Goal: Register for event/course

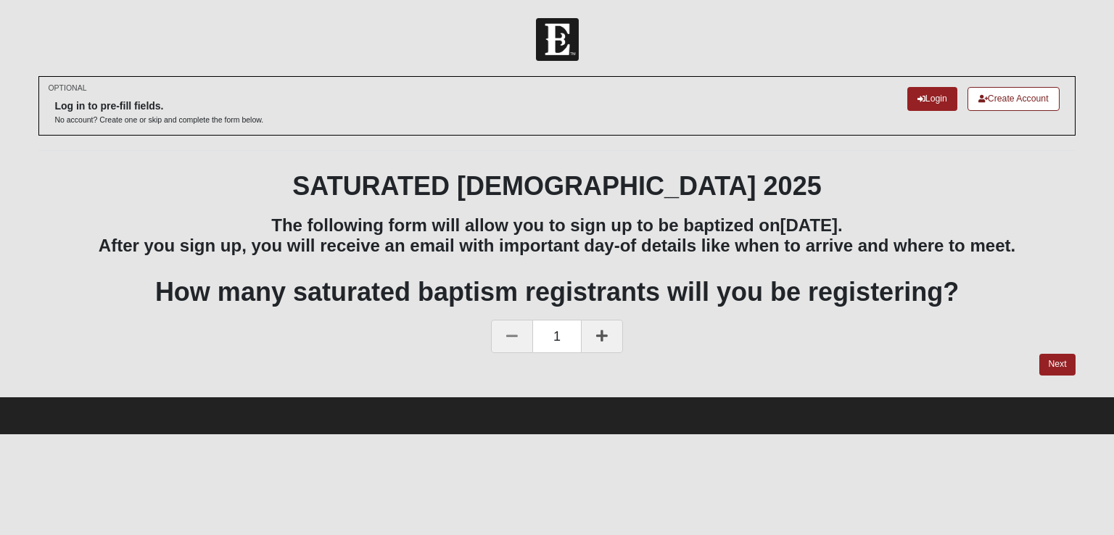
click at [601, 339] on icon at bounding box center [602, 335] width 12 height 13
click at [1058, 361] on link "Next" at bounding box center [1057, 364] width 36 height 21
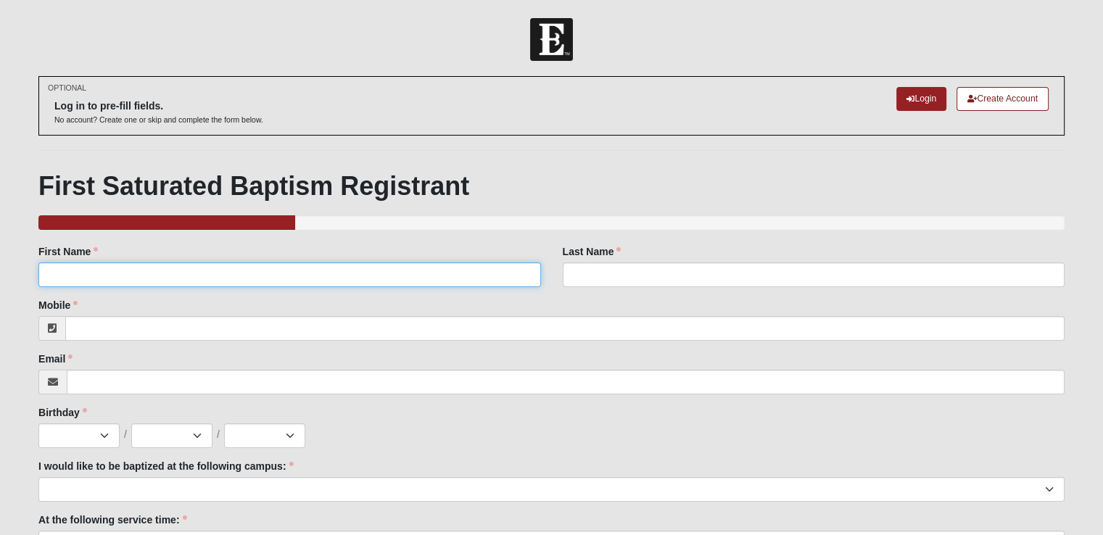
click at [238, 277] on input "First Name" at bounding box center [289, 275] width 502 height 25
type input "[PERSON_NAME]"
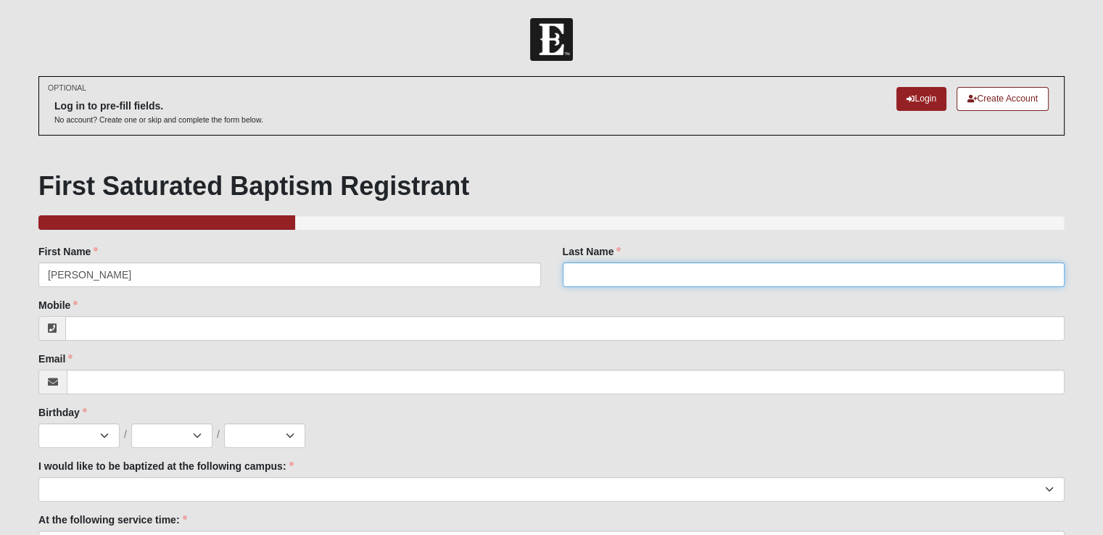
type input "[PERSON_NAME]"
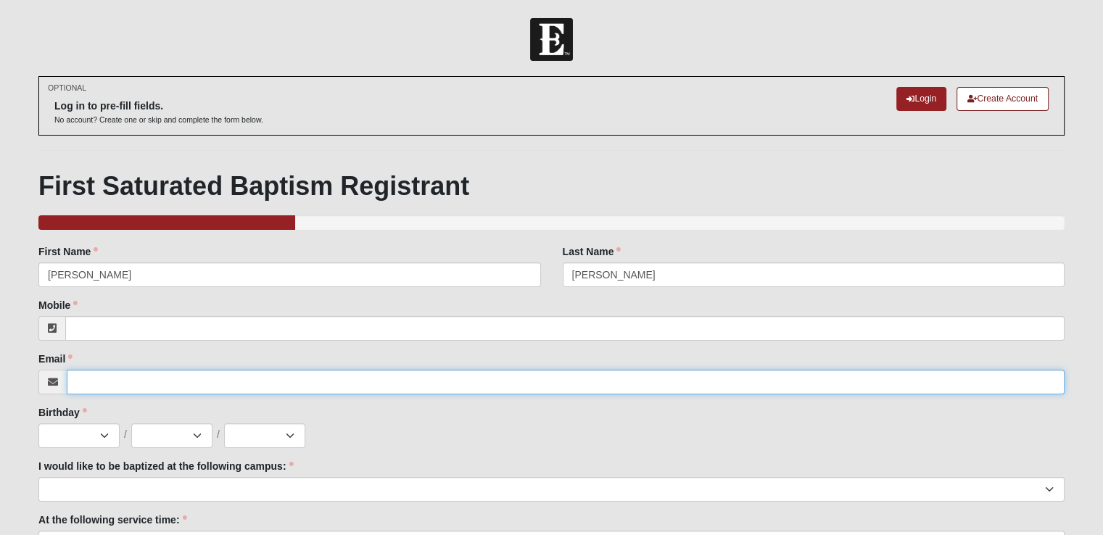
type input "[EMAIL_ADDRESS][DOMAIN_NAME]"
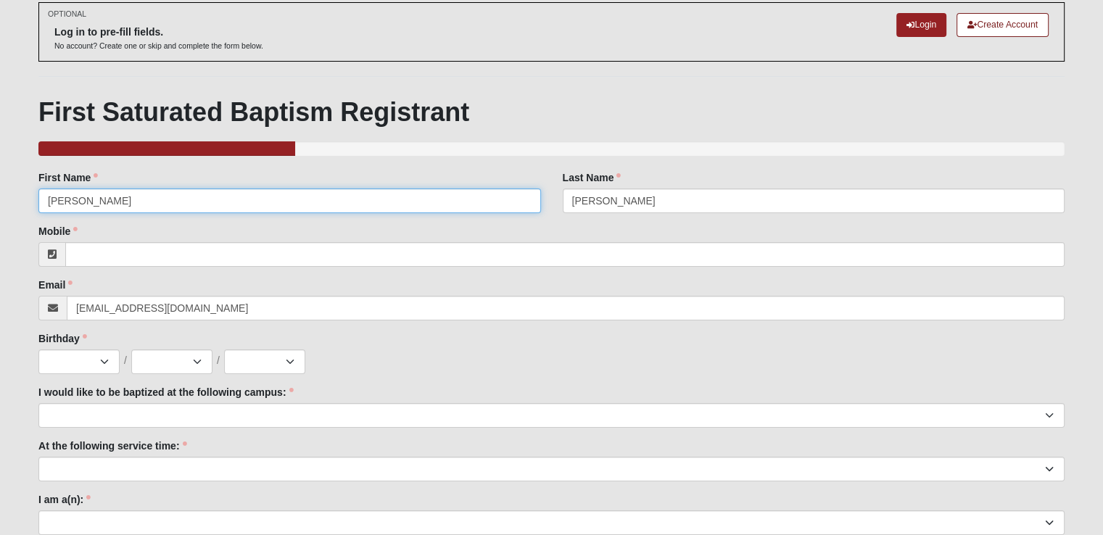
scroll to position [81, 0]
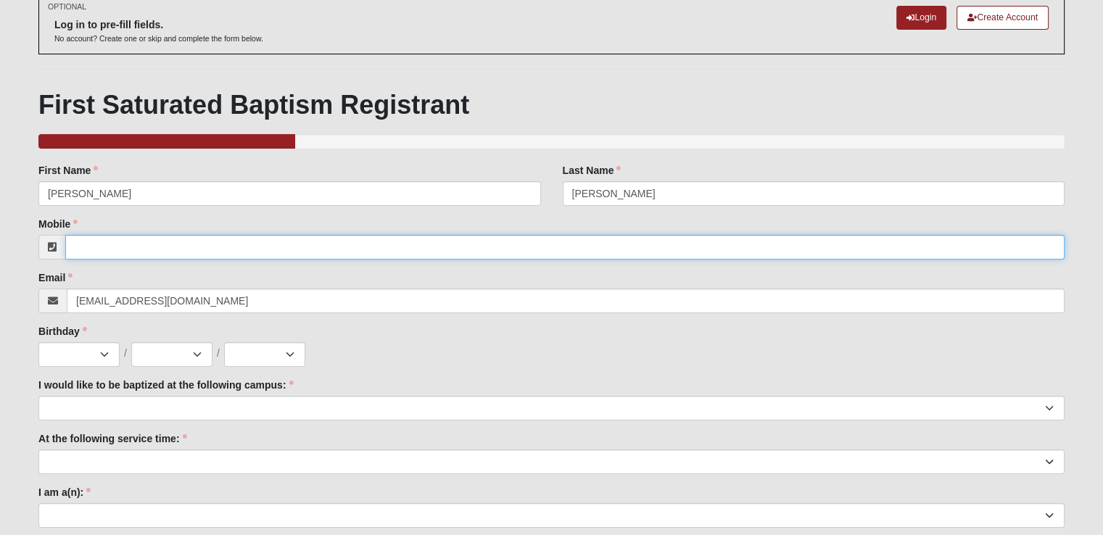
click at [80, 242] on input "Mobile" at bounding box center [565, 247] width 1000 height 25
type input "[PHONE_NUMBER]"
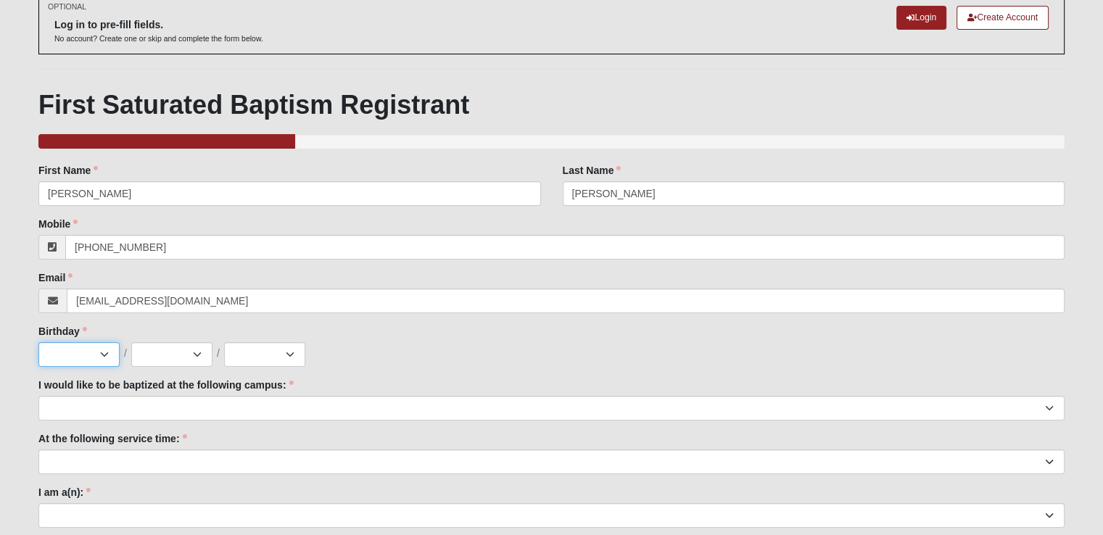
click at [101, 358] on select "Jan Feb Mar Apr May Jun [DATE] Aug Sep Oct Nov Dec" at bounding box center [78, 354] width 81 height 25
select select "5"
click at [38, 342] on select "Jan Feb Mar Apr May Jun [DATE] Aug Sep Oct Nov Dec" at bounding box center [78, 354] width 81 height 25
click at [182, 355] on select "1 2 3 4 5 6 7 8 9 10 11 12 13 14 15 16 17 18 19 20 21 22 23 24 25 26 27 28 29 3…" at bounding box center [171, 354] width 81 height 25
select select "29"
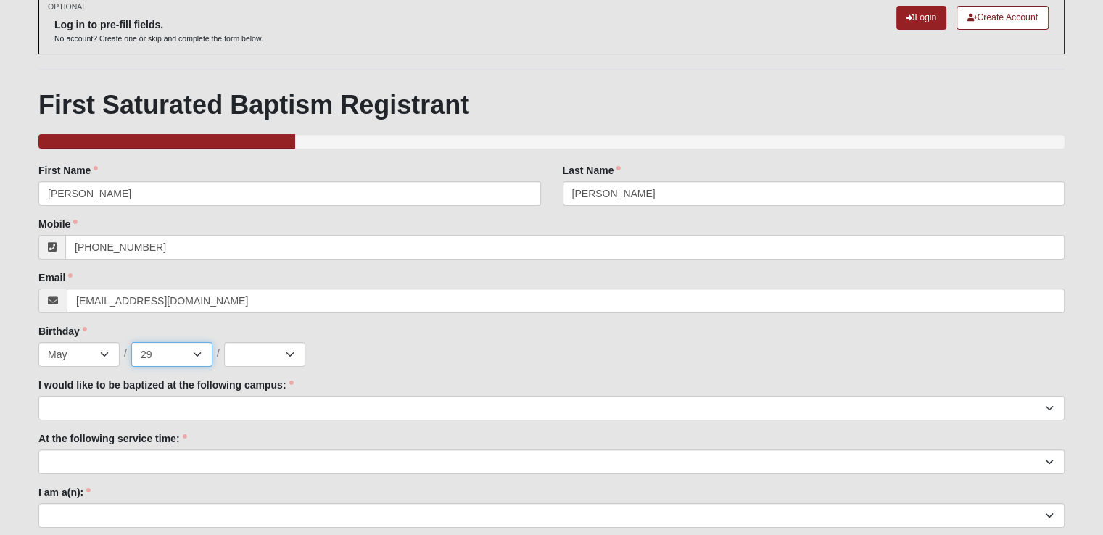
click at [131, 342] on select "1 2 3 4 5 6 7 8 9 10 11 12 13 14 15 16 17 18 19 20 21 22 23 24 25 26 27 28 29 3…" at bounding box center [171, 354] width 81 height 25
click at [262, 349] on select "2025 2024 2023 2022 2021 2020 2019 2018 2017 2016 2015 2014 2013 2012 2011 2010…" at bounding box center [264, 354] width 81 height 25
select select "2015"
click at [224, 342] on select "2025 2024 2023 2022 2021 2020 2019 2018 2017 2016 2015 2014 2013 2012 2011 2010…" at bounding box center [264, 354] width 81 height 25
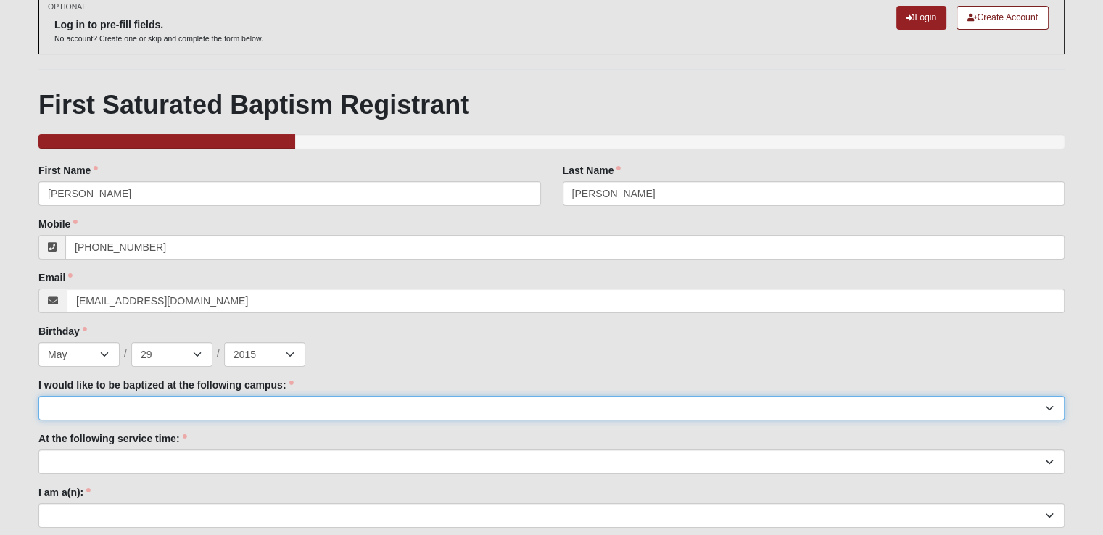
click at [109, 405] on select "[GEOGRAPHIC_DATA] [PERSON_NAME][GEOGRAPHIC_DATA] Jesup [GEOGRAPHIC_DATA] [GEOGR…" at bounding box center [551, 408] width 1026 height 25
select select "11"
click at [38, 396] on select "[GEOGRAPHIC_DATA] [PERSON_NAME][GEOGRAPHIC_DATA] Jesup [GEOGRAPHIC_DATA] [GEOGR…" at bounding box center [551, 408] width 1026 height 25
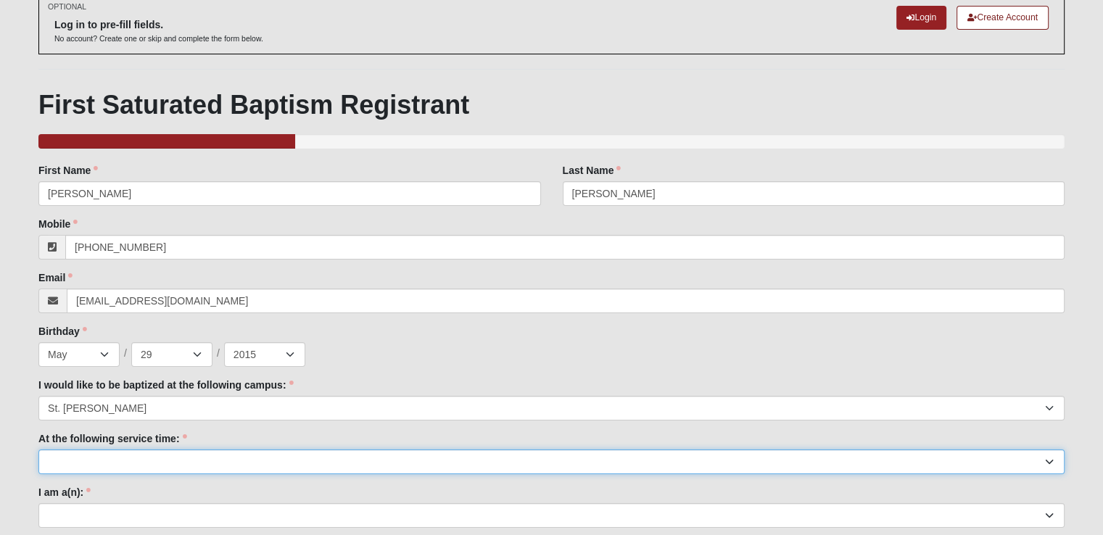
click at [91, 462] on select "9:00am 11:22am 4:22pm ([GEOGRAPHIC_DATA] and [PERSON_NAME][GEOGRAPHIC_DATA] Onl…" at bounding box center [551, 462] width 1026 height 25
select select "9:00am"
click at [38, 450] on select "9:00am 11:22am 4:22pm ([GEOGRAPHIC_DATA] and [PERSON_NAME][GEOGRAPHIC_DATA] Onl…" at bounding box center [551, 462] width 1026 height 25
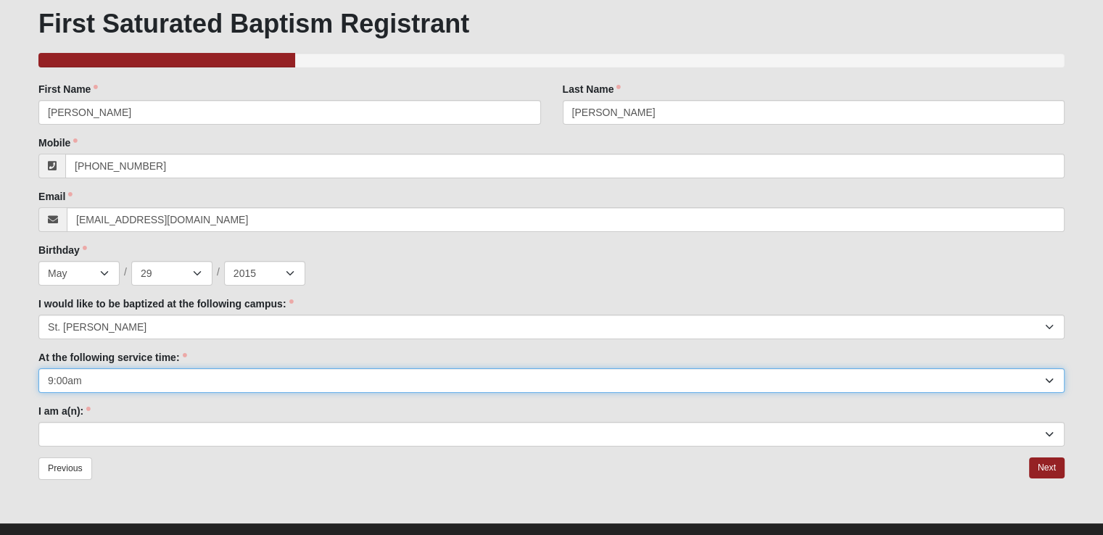
scroll to position [187, 0]
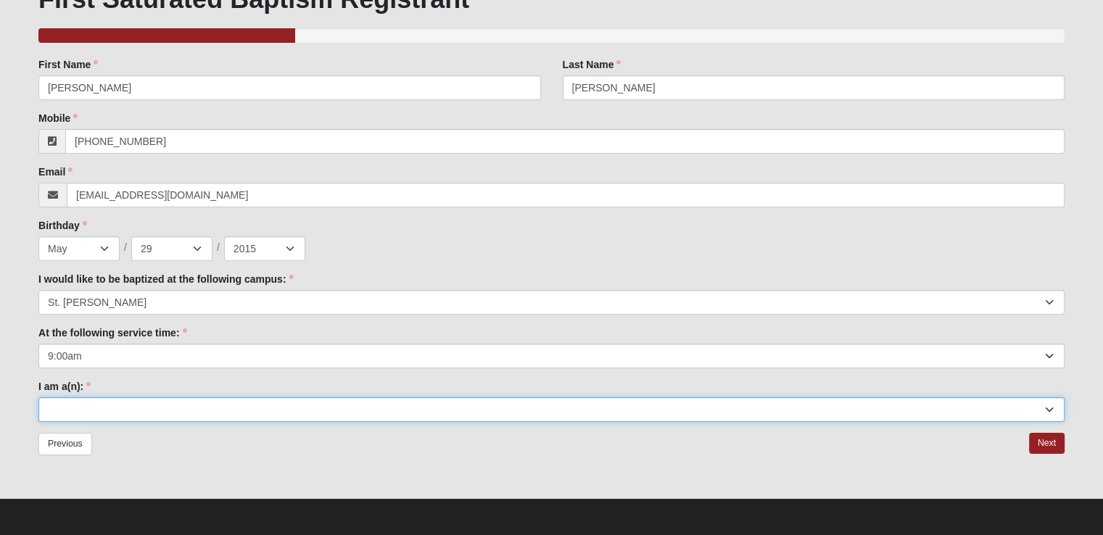
click at [173, 414] on select "Adult (25+) Young Adult (18-25) High School Student (8-12th Grade) Middle Schoo…" at bounding box center [551, 409] width 1026 height 25
select select "Kid (0-5th Grade)"
click at [38, 397] on select "Adult (25+) Young Adult (18-25) High School Student (8-12th Grade) Middle Schoo…" at bounding box center [551, 409] width 1026 height 25
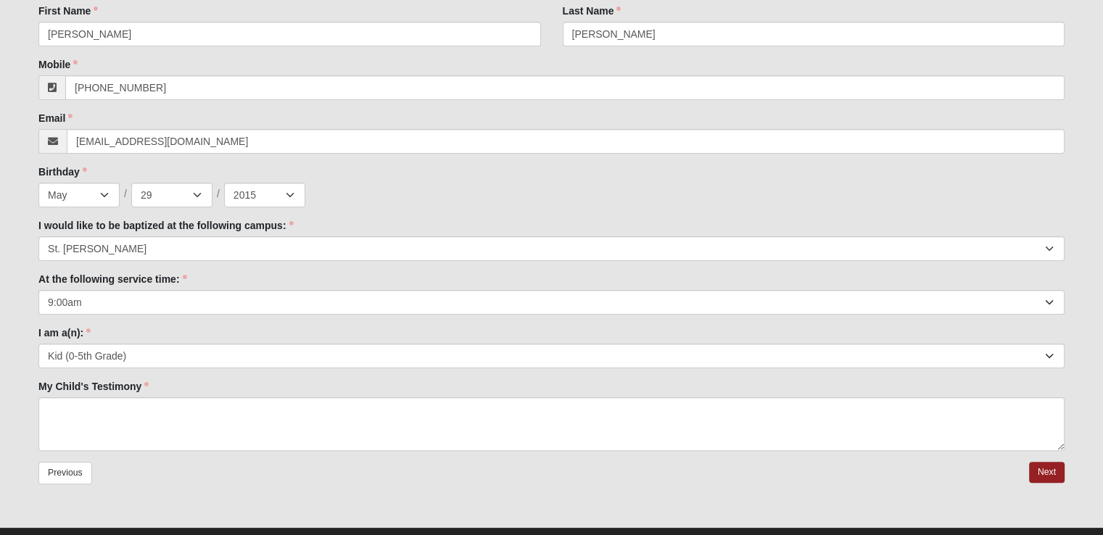
scroll to position [270, 0]
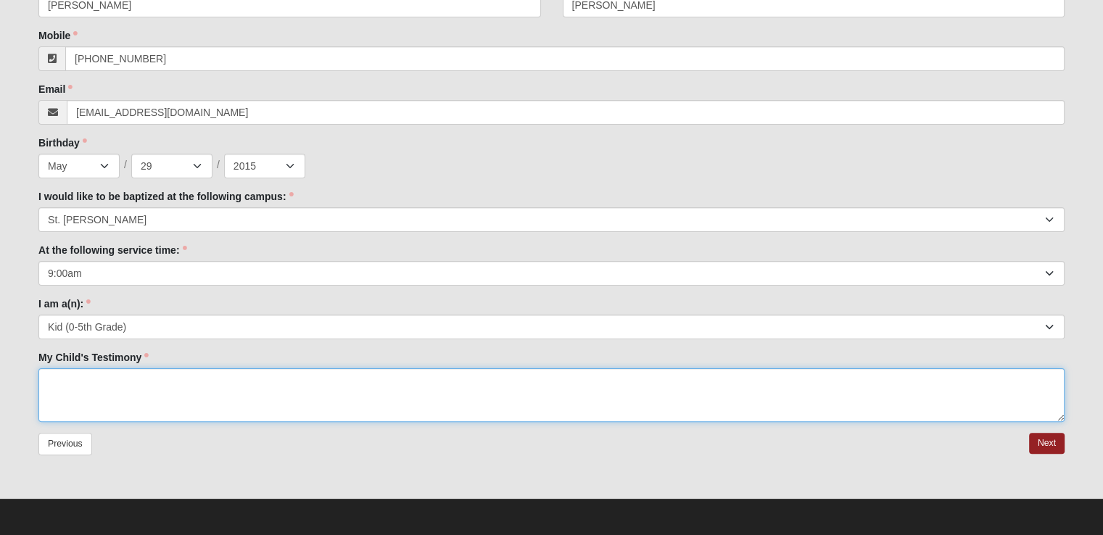
click at [273, 384] on textarea "My Child's Testimony" at bounding box center [551, 395] width 1026 height 54
click at [49, 377] on textarea "To let the people in public know that I have accepted [PERSON_NAME] into my hea…" at bounding box center [551, 395] width 1026 height 54
type textarea ""To let the people in public know that I have accepted [PERSON_NAME] into my he…"
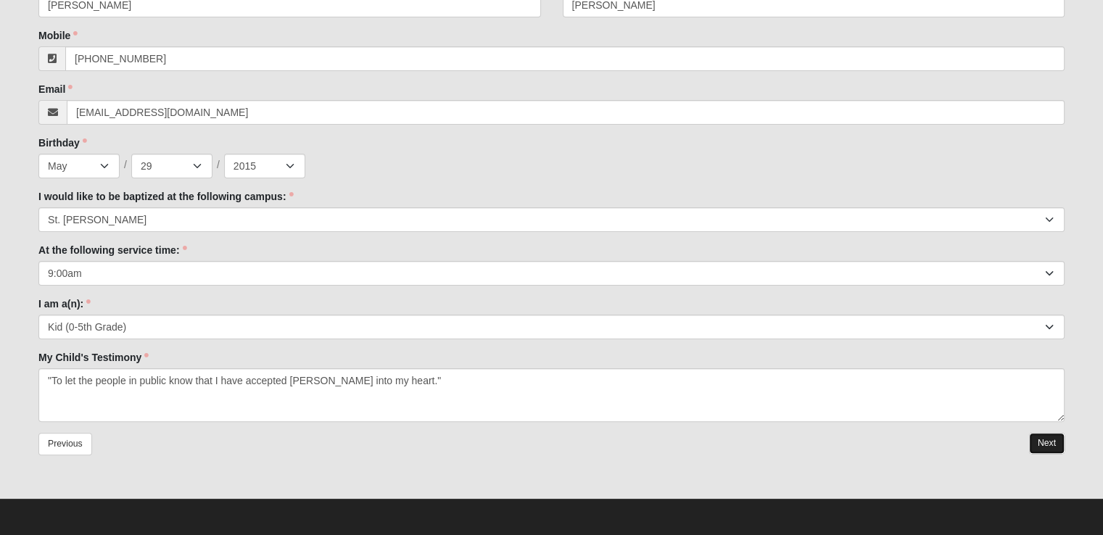
click at [1037, 442] on link "Next" at bounding box center [1047, 443] width 36 height 21
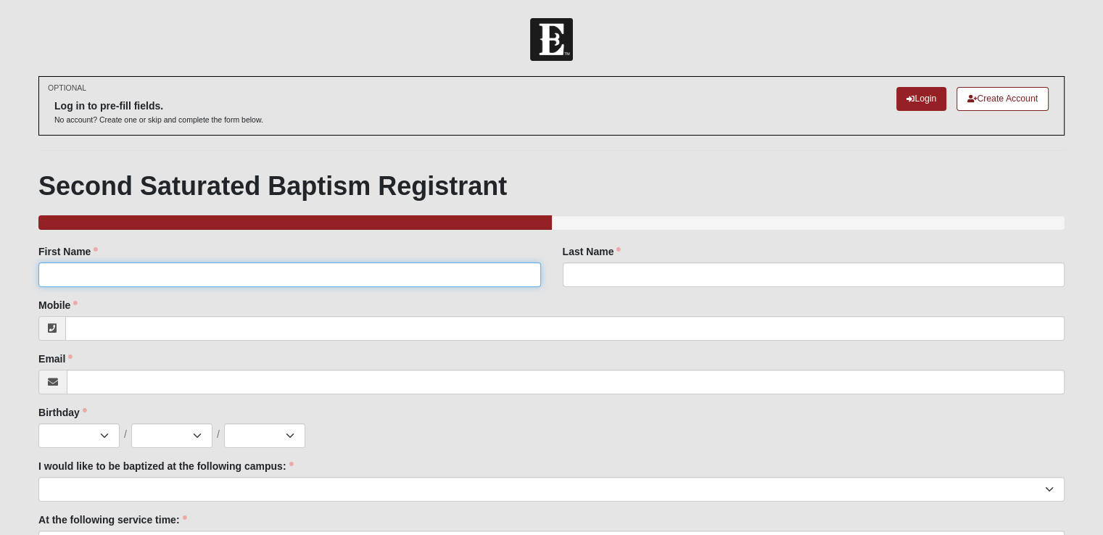
click at [100, 272] on input "First Name" at bounding box center [289, 275] width 502 height 25
type input "[PERSON_NAME]"
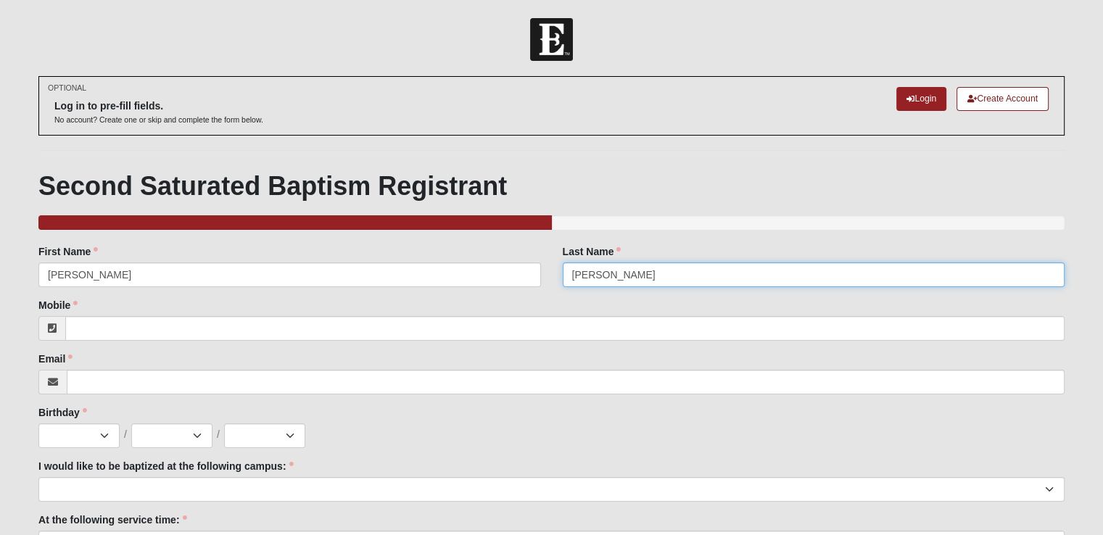
type input "[PERSON_NAME]"
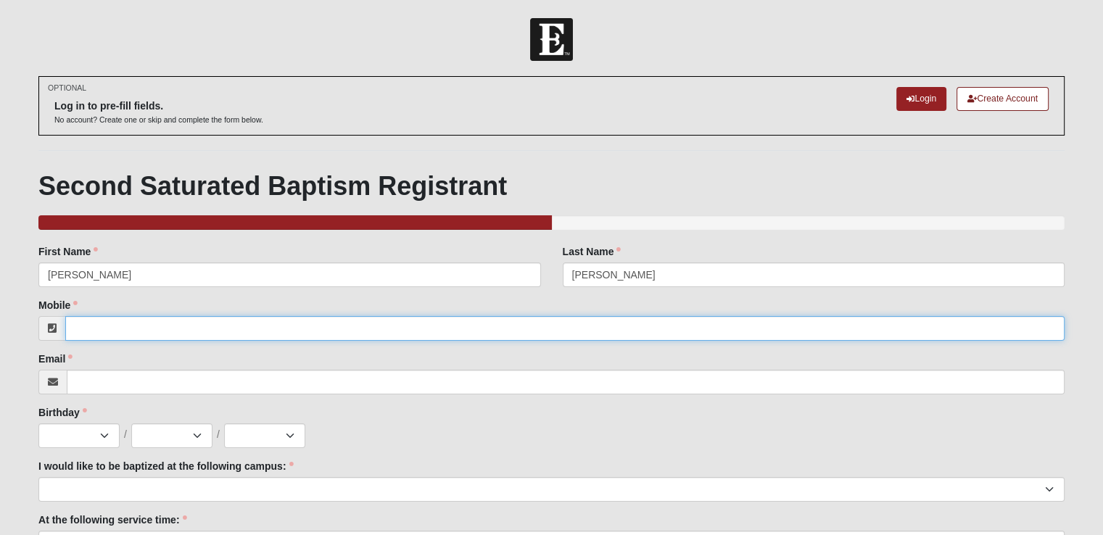
click at [157, 334] on input "Mobile" at bounding box center [565, 328] width 1000 height 25
type input "[PHONE_NUMBER]"
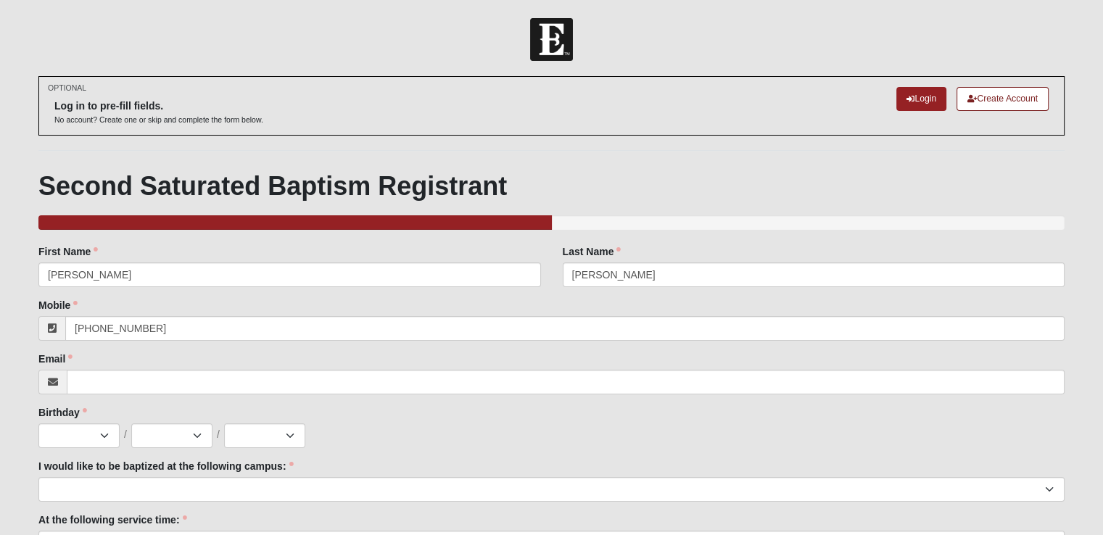
type input "[EMAIL_ADDRESS][DOMAIN_NAME]"
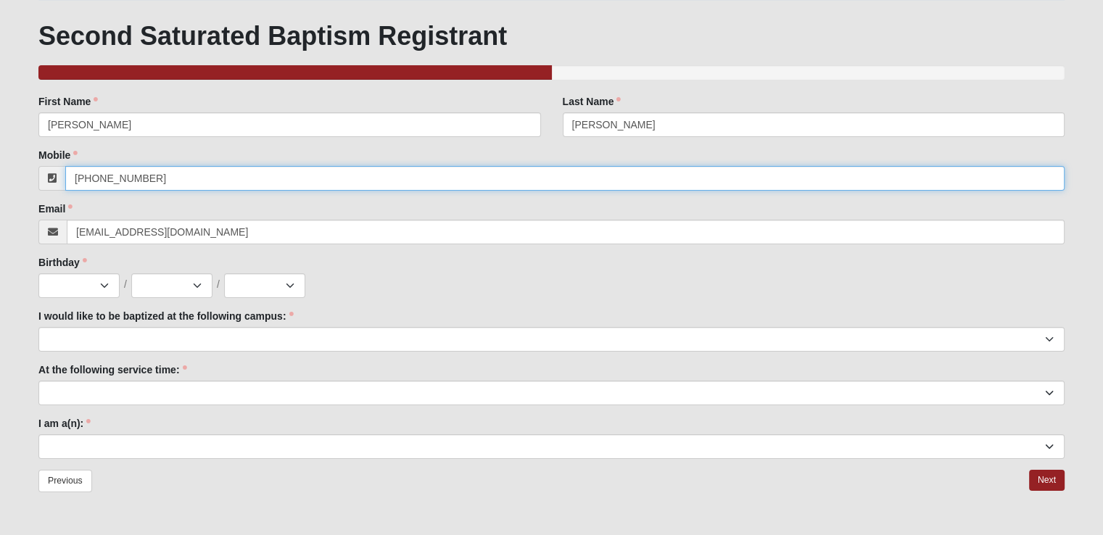
scroll to position [154, 0]
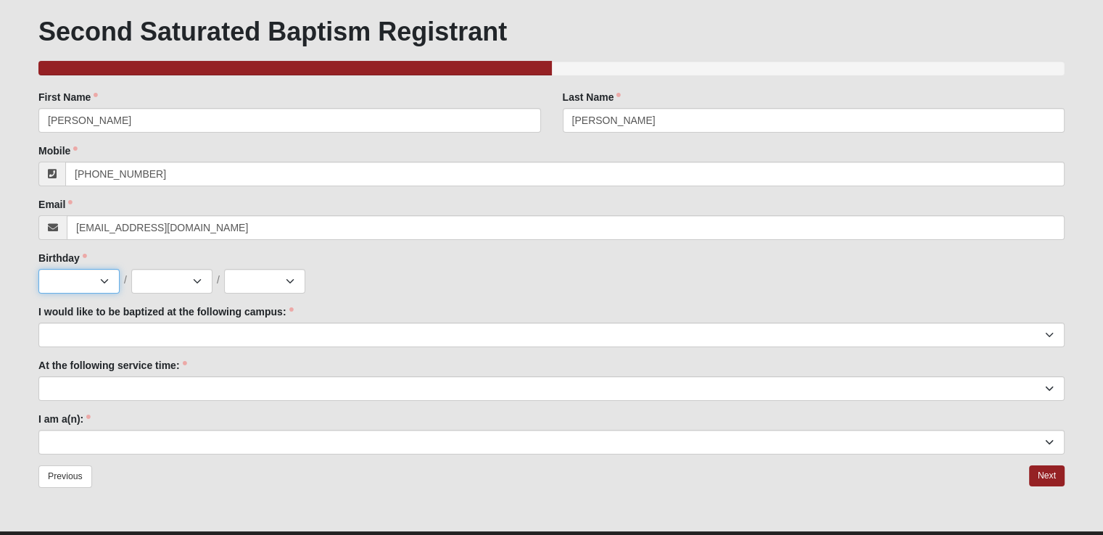
click at [63, 273] on select "Jan Feb Mar Apr May Jun [DATE] Aug Sep Oct Nov Dec" at bounding box center [78, 281] width 81 height 25
select select "9"
click at [38, 269] on select "Jan Feb Mar Apr May Jun [DATE] Aug Sep Oct Nov Dec" at bounding box center [78, 281] width 81 height 25
click at [176, 282] on select "1 2 3 4 5 6 7 8 9 10 11 12 13 14 15 16 17 18 19 20 21 22 23 24 25 26 27 28 29 3…" at bounding box center [171, 281] width 81 height 25
select select "1"
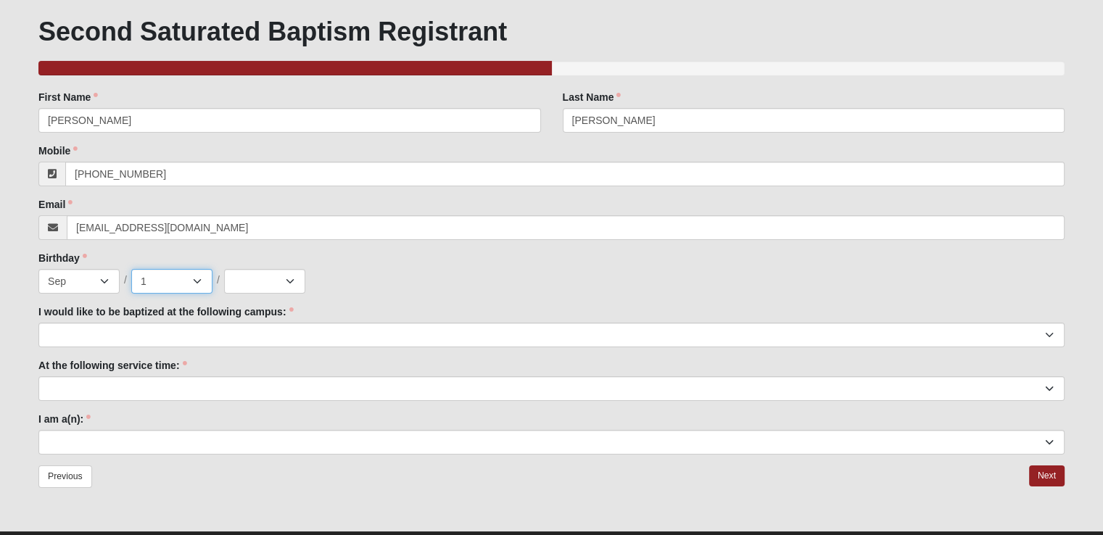
click at [131, 269] on select "1 2 3 4 5 6 7 8 9 10 11 12 13 14 15 16 17 18 19 20 21 22 23 24 25 26 27 28 29 3…" at bounding box center [171, 281] width 81 height 25
click at [284, 279] on select "2025 2024 2023 2022 2021 2020 2019 2018 2017 2016 2015 2014 2013 2012 2011 2010…" at bounding box center [264, 281] width 81 height 25
select select "2017"
click at [224, 269] on select "2025 2024 2023 2022 2021 2020 2019 2018 2017 2016 2015 2014 2013 2012 2011 2010…" at bounding box center [264, 281] width 81 height 25
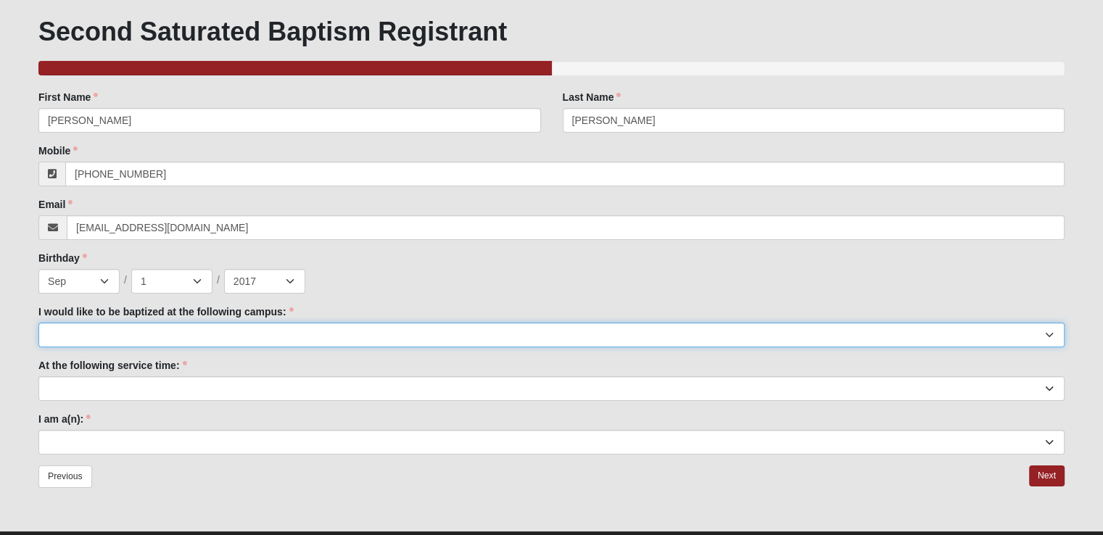
click at [84, 330] on select "[GEOGRAPHIC_DATA] [PERSON_NAME][GEOGRAPHIC_DATA] Jesup [GEOGRAPHIC_DATA] [GEOGR…" at bounding box center [551, 335] width 1026 height 25
select select "11"
click at [38, 323] on select "[GEOGRAPHIC_DATA] [PERSON_NAME][GEOGRAPHIC_DATA] Jesup [GEOGRAPHIC_DATA] [GEOGR…" at bounding box center [551, 335] width 1026 height 25
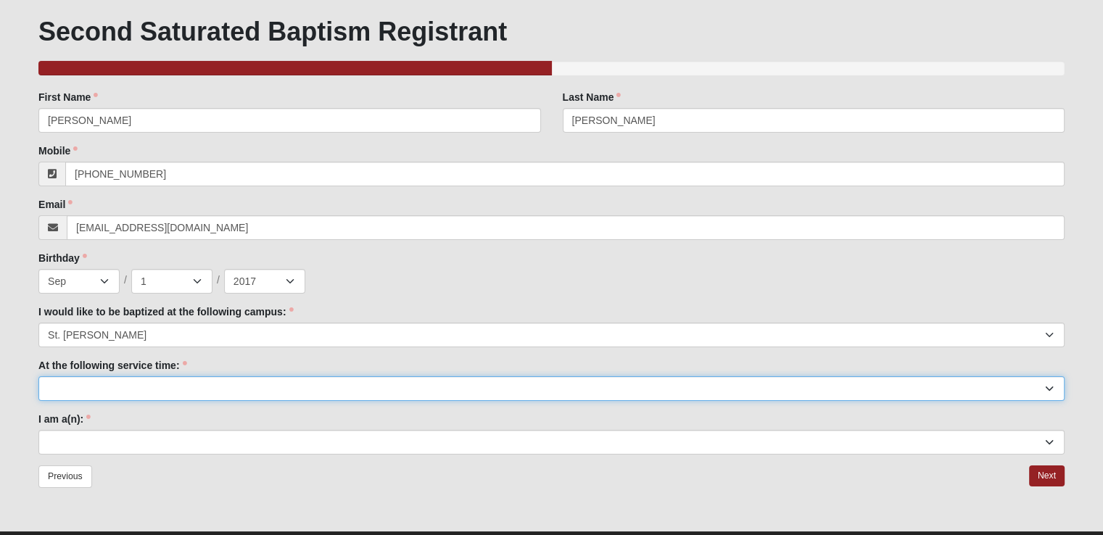
click at [75, 392] on select "9:00am 11:22am 4:22pm ([GEOGRAPHIC_DATA] and [PERSON_NAME][GEOGRAPHIC_DATA] Onl…" at bounding box center [551, 388] width 1026 height 25
select select "9:00am"
click at [38, 376] on select "9:00am 11:22am 4:22pm ([GEOGRAPHIC_DATA] and [PERSON_NAME][GEOGRAPHIC_DATA] Onl…" at bounding box center [551, 388] width 1026 height 25
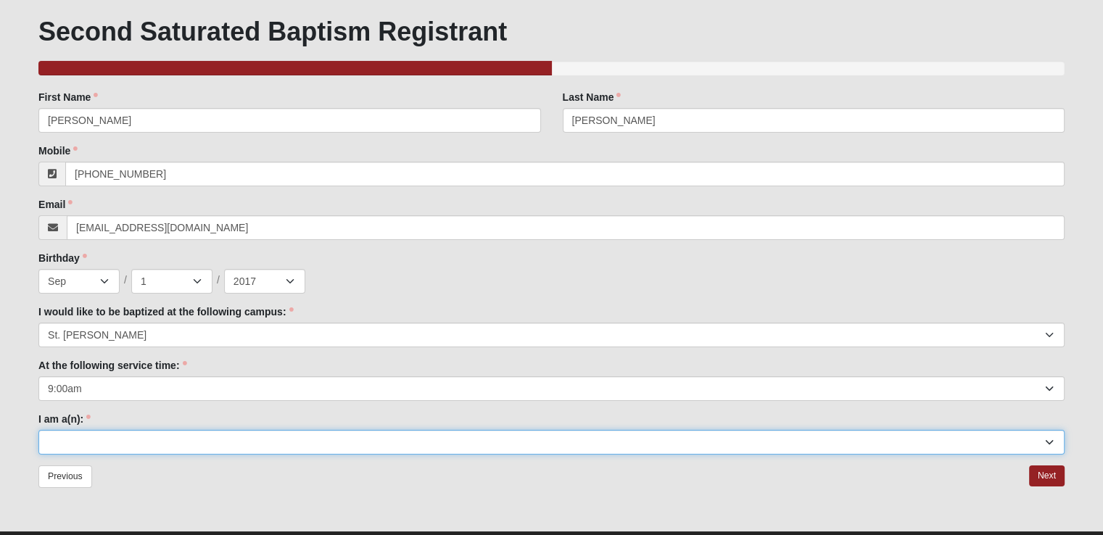
click at [78, 449] on select "Adult (25+) Young Adult (18-25) High School Student (8-12th Grade) Middle Schoo…" at bounding box center [551, 442] width 1026 height 25
select select "Kid (0-5th Grade)"
click at [38, 430] on select "Adult (25+) Young Adult (18-25) High School Student (8-12th Grade) Middle Schoo…" at bounding box center [551, 442] width 1026 height 25
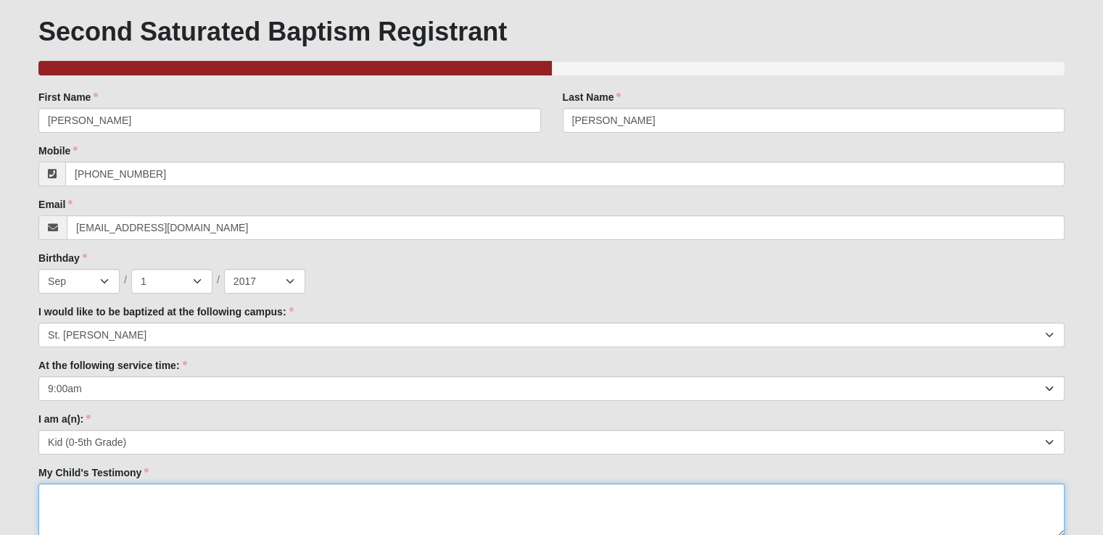
click at [1036, 506] on textarea "My Child's Testimony" at bounding box center [551, 511] width 1026 height 54
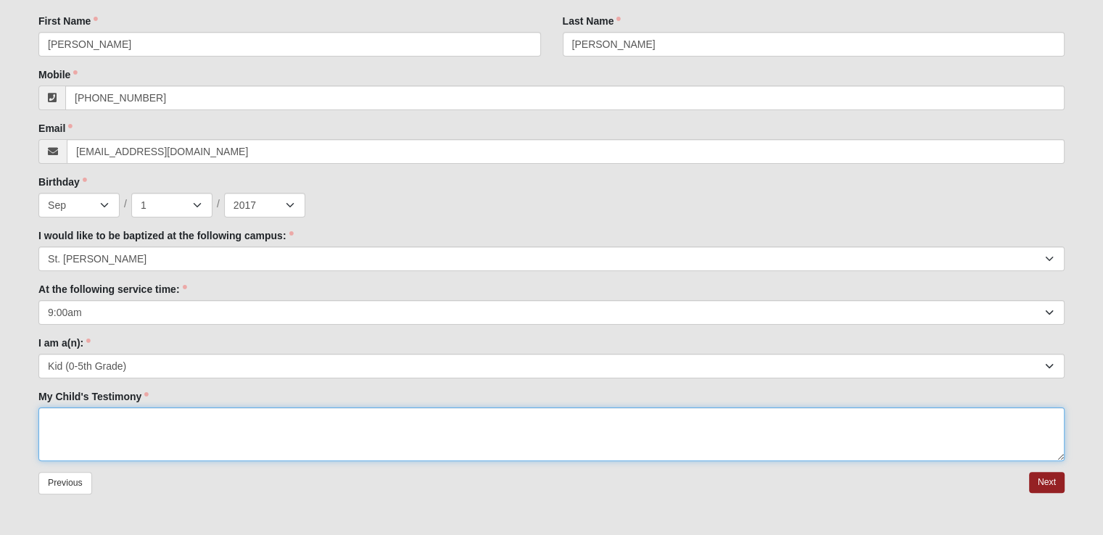
scroll to position [270, 0]
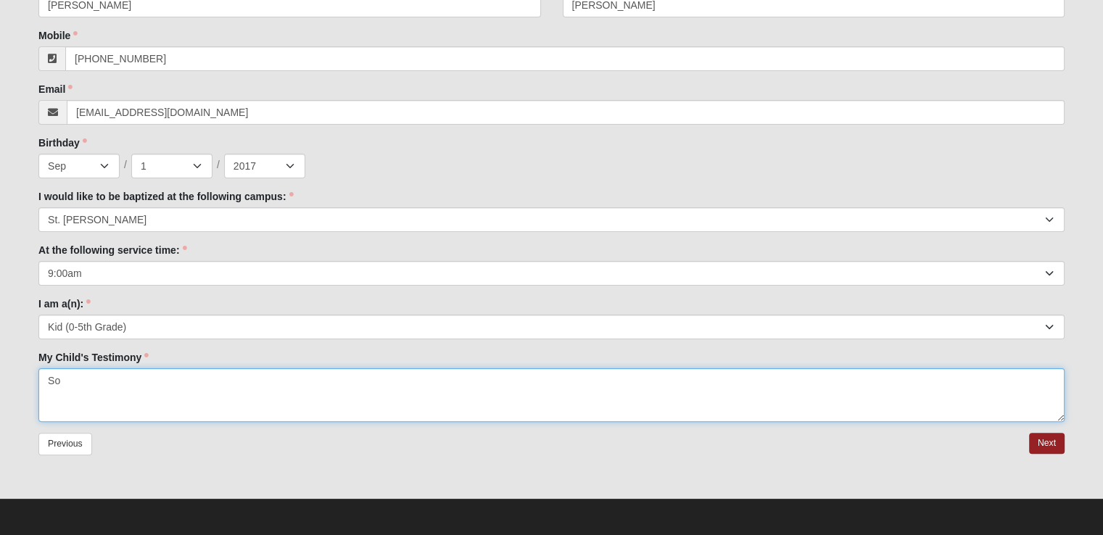
type textarea "S"
type textarea "I"
type textarea ""So that everyone knows that [PERSON_NAME] is my Lord and Savior""
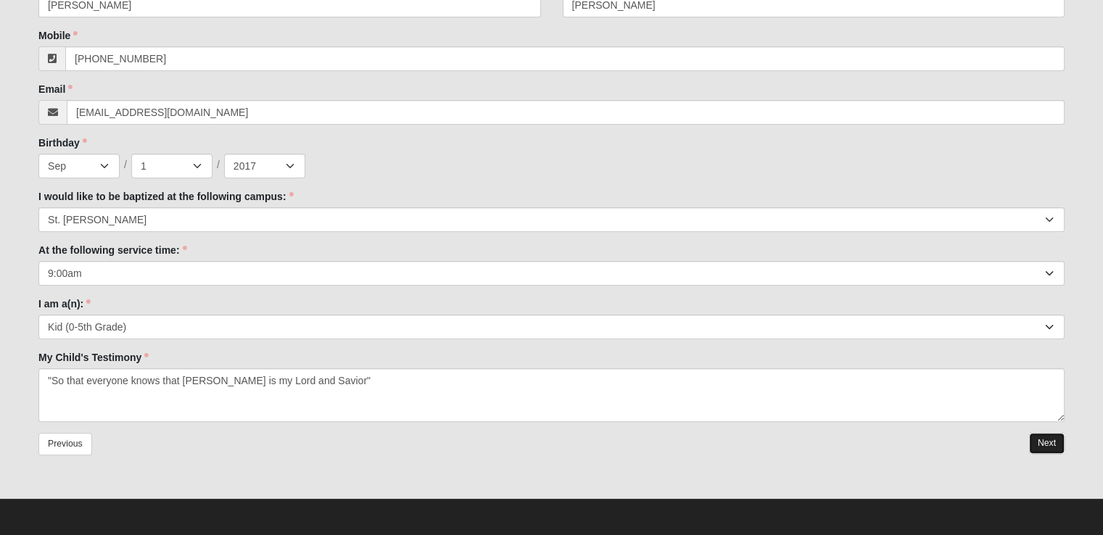
click at [1050, 442] on link "Next" at bounding box center [1047, 443] width 36 height 21
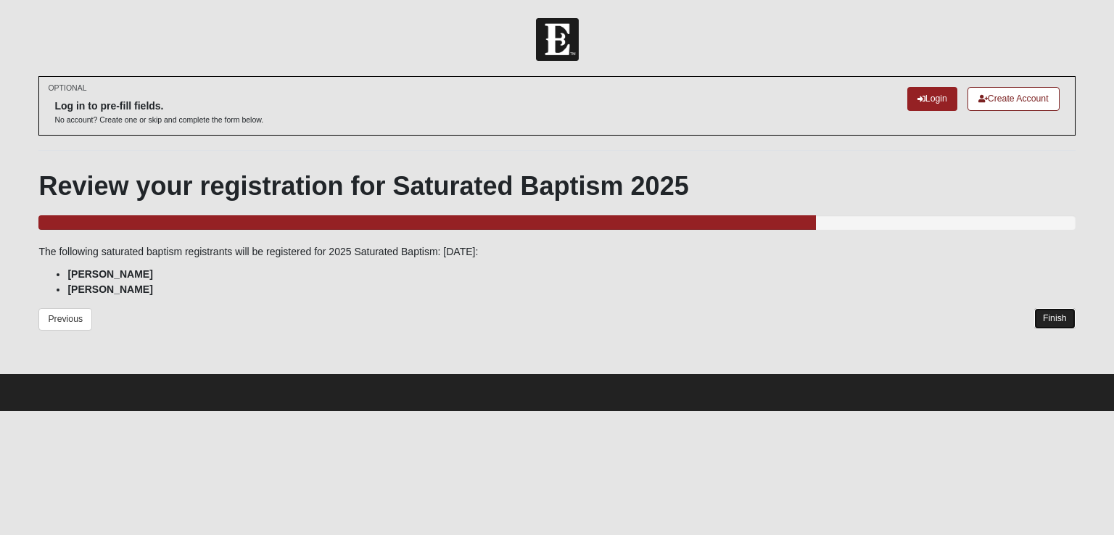
click at [1056, 317] on link "Finish" at bounding box center [1054, 318] width 41 height 21
